Goal: Information Seeking & Learning: Learn about a topic

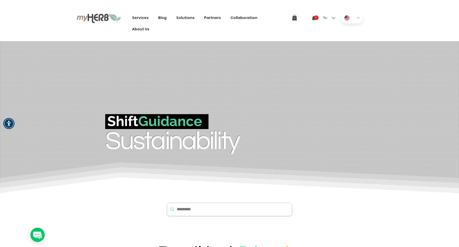
click at [13, 20] on div "Services Innovation The Green Tech Stack Code Green Open-Source Project Feature…" at bounding box center [229, 21] width 459 height 42
